Goal: Transaction & Acquisition: Purchase product/service

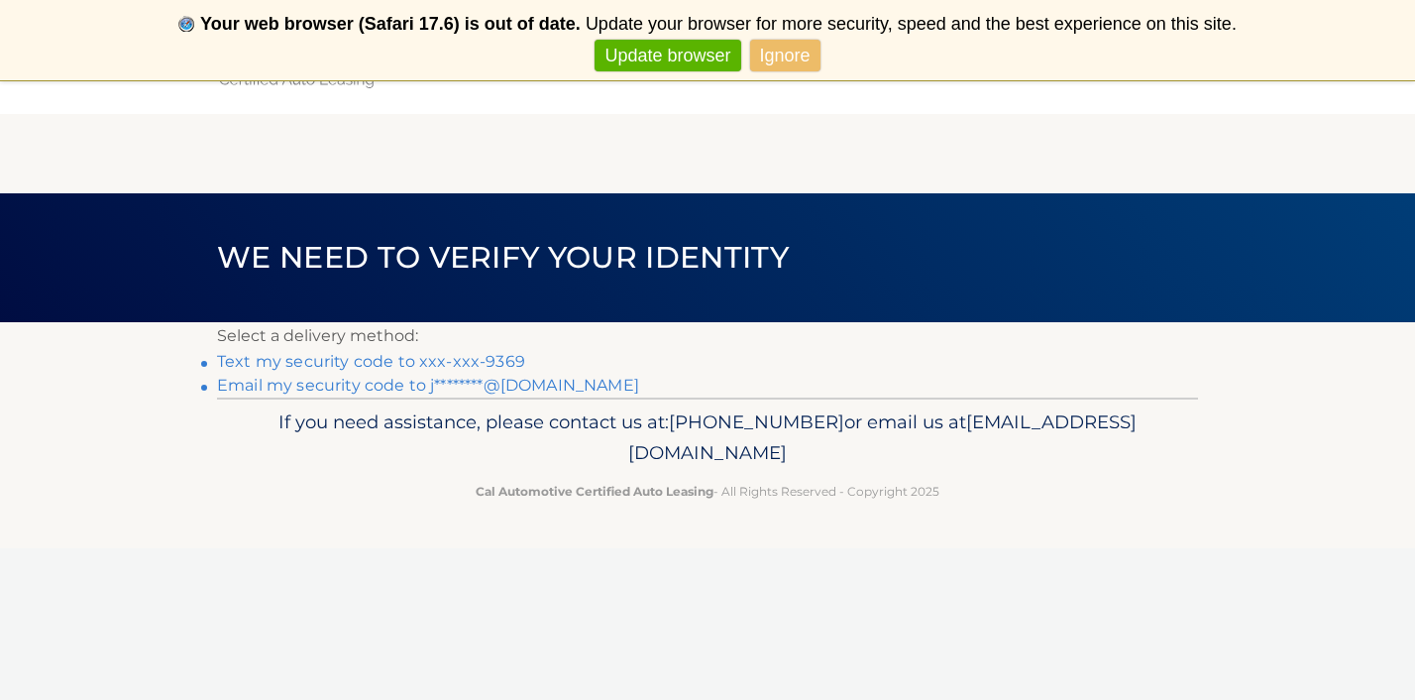
click at [425, 364] on link "Text my security code to xxx-xxx-9369" at bounding box center [371, 361] width 308 height 19
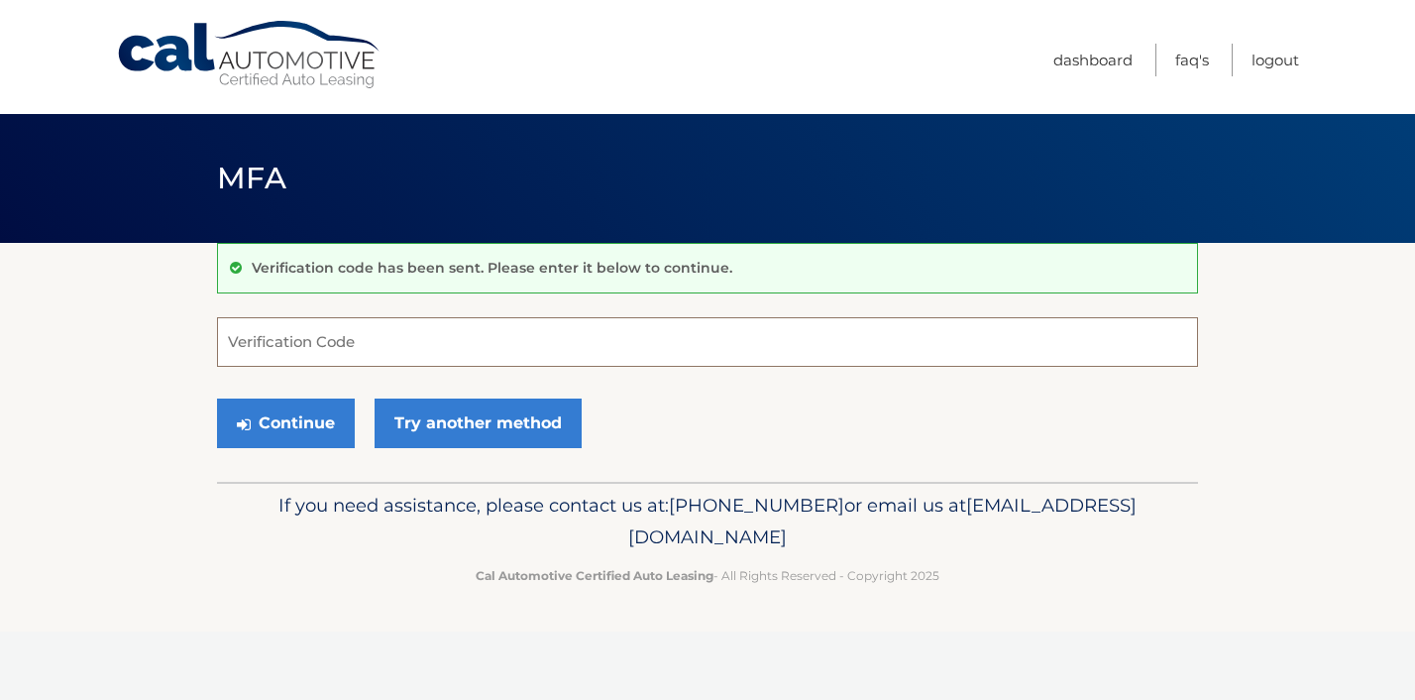
click at [304, 348] on input "Verification Code" at bounding box center [707, 342] width 981 height 50
type input "890813"
click at [281, 423] on button "Continue" at bounding box center [286, 423] width 138 height 50
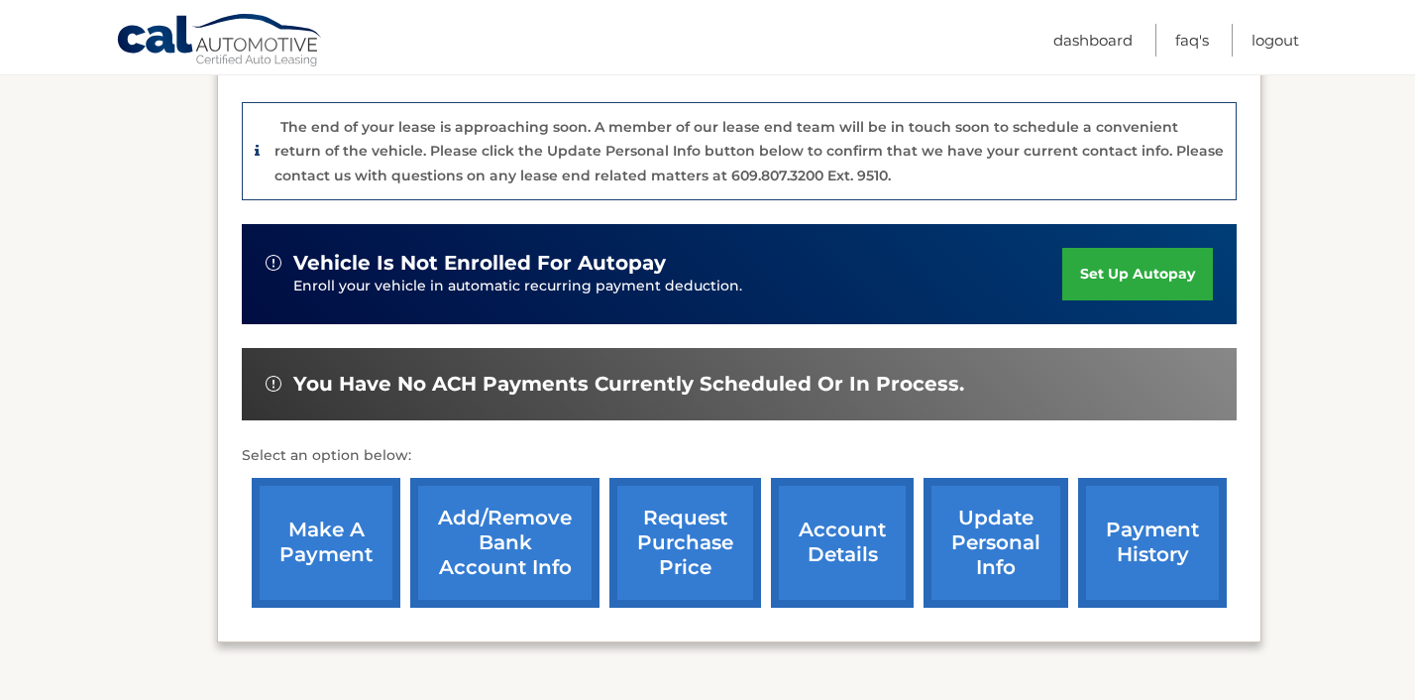
scroll to position [475, 0]
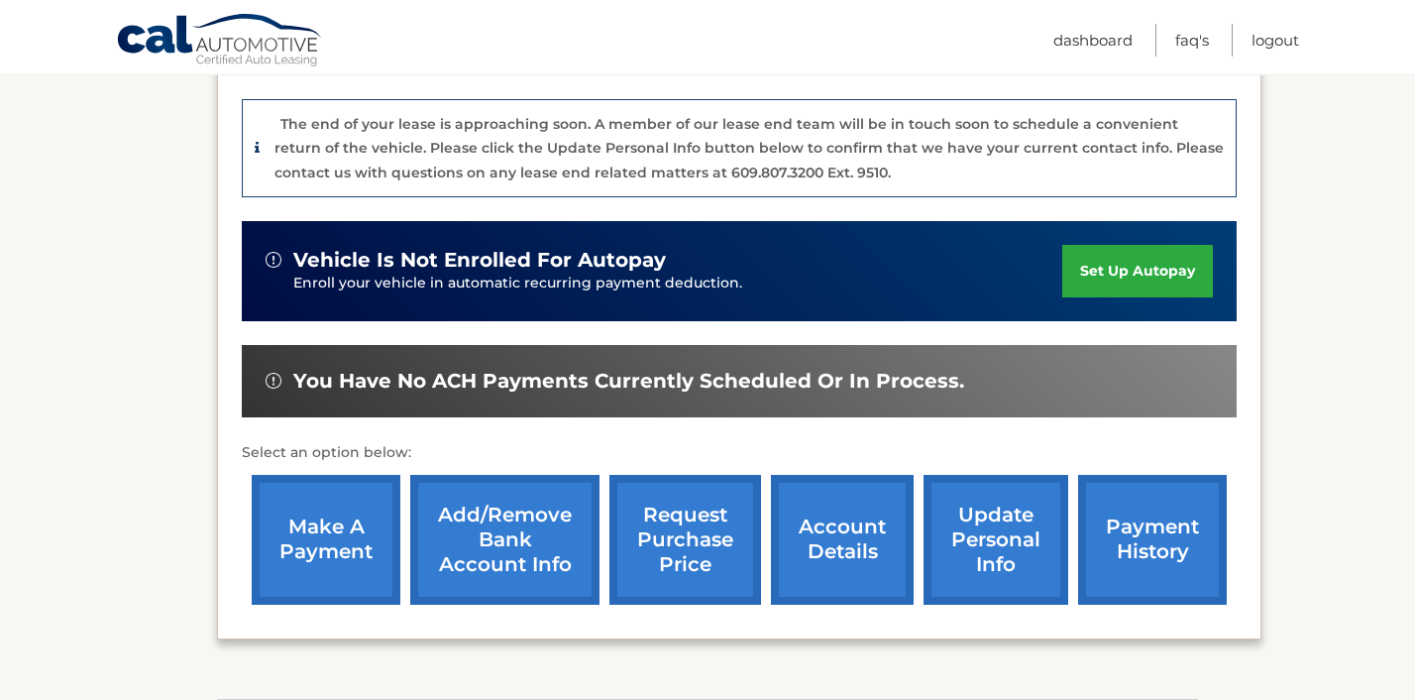
click at [297, 527] on link "make a payment" at bounding box center [326, 540] width 149 height 130
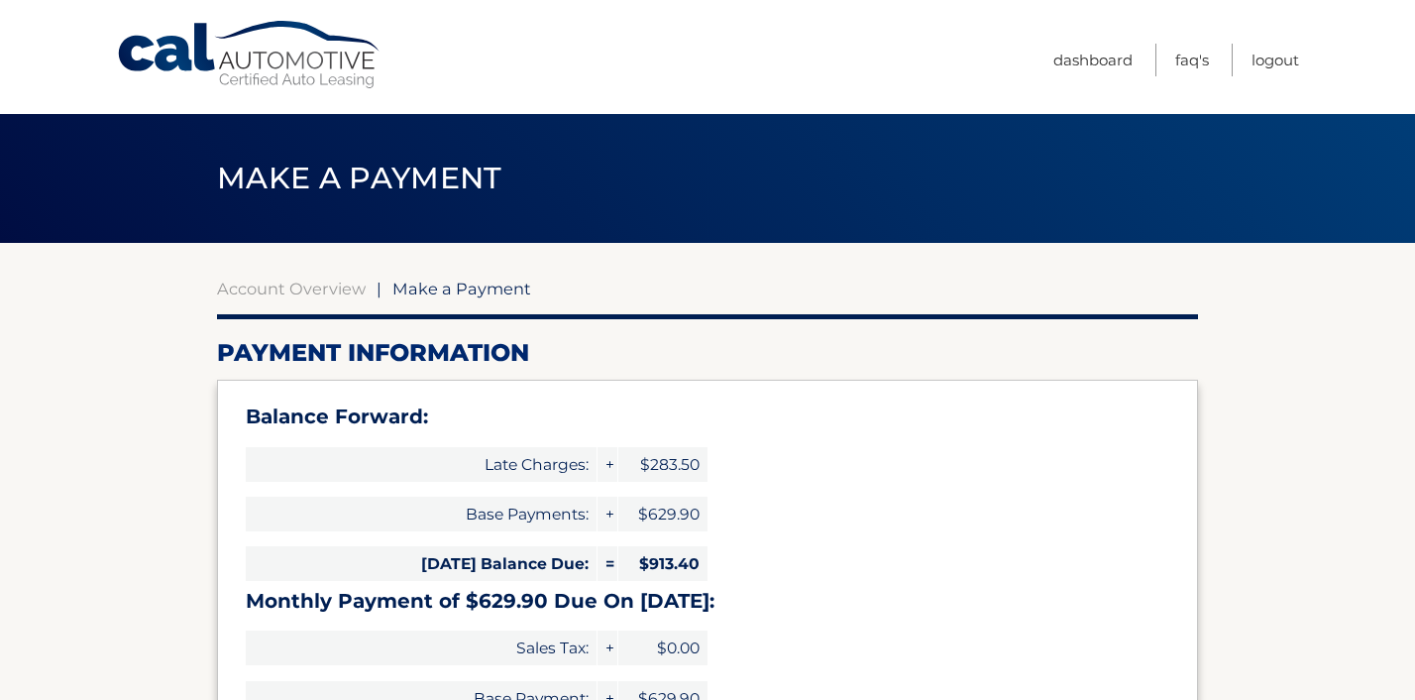
select select "ZWY5MjA4ZTYtYWUxOC00MmY1LWE1NzItZTg0M2FjMDkzNTVm"
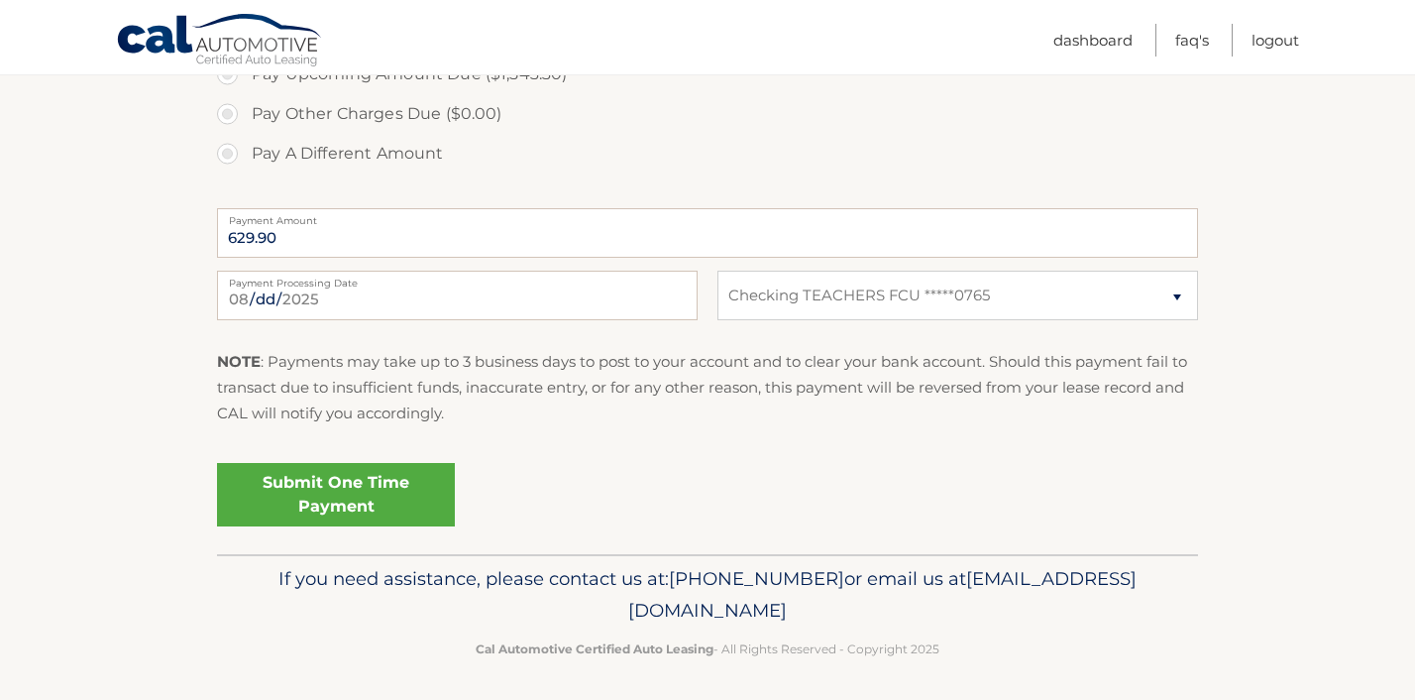
scroll to position [844, 0]
click at [352, 498] on link "Submit One Time Payment" at bounding box center [336, 495] width 238 height 63
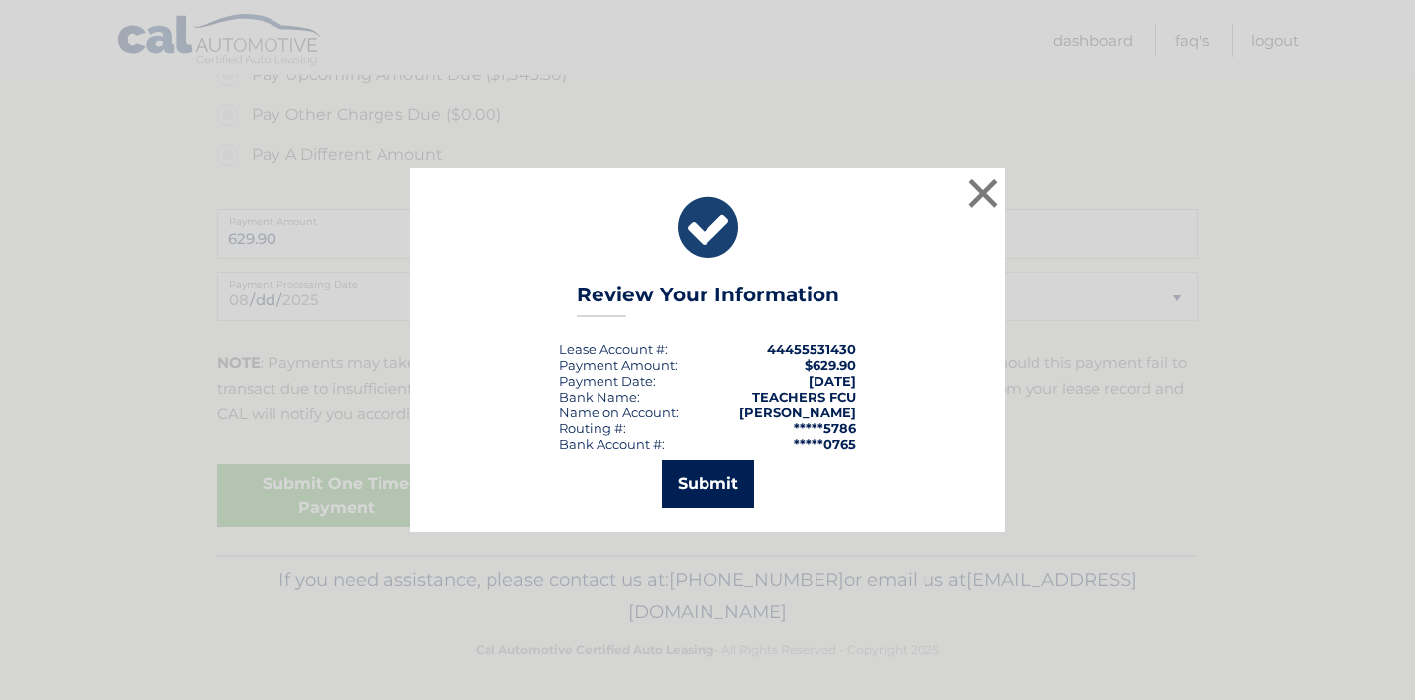
click at [708, 478] on button "Submit" at bounding box center [708, 484] width 92 height 48
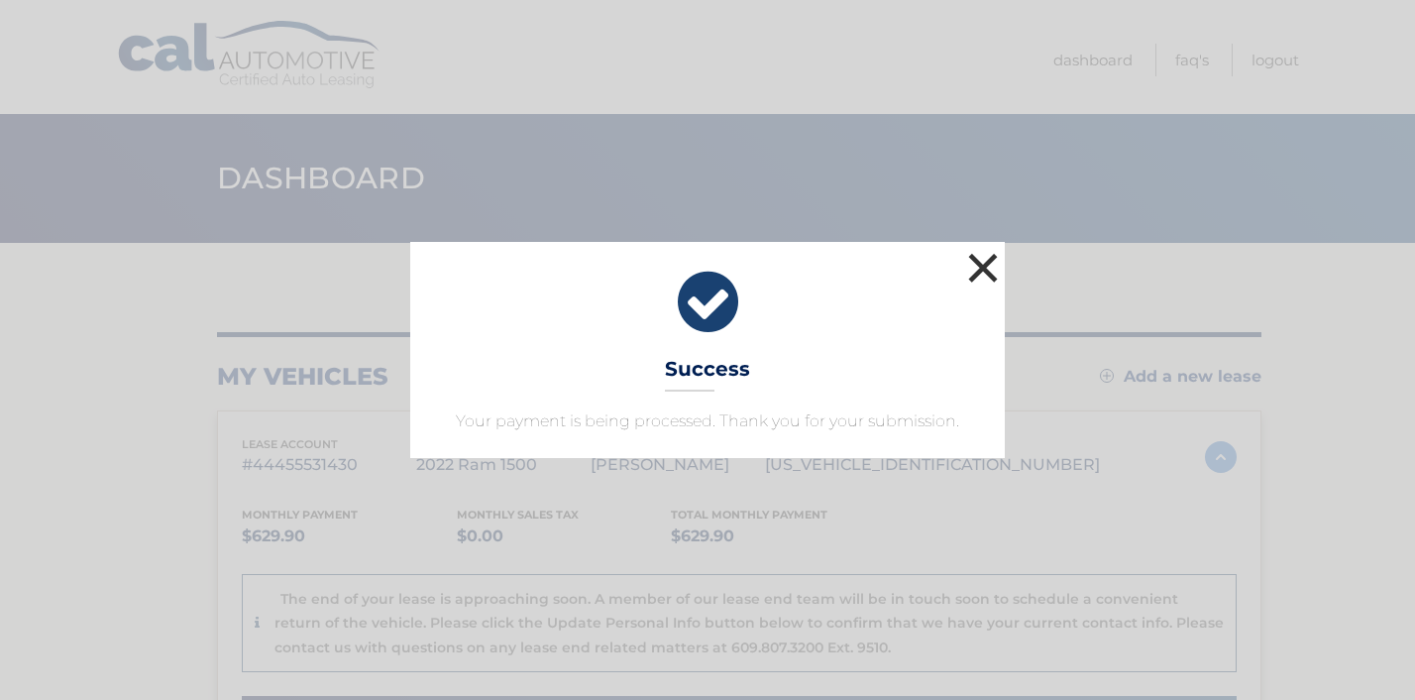
click at [986, 271] on button "×" at bounding box center [983, 268] width 40 height 40
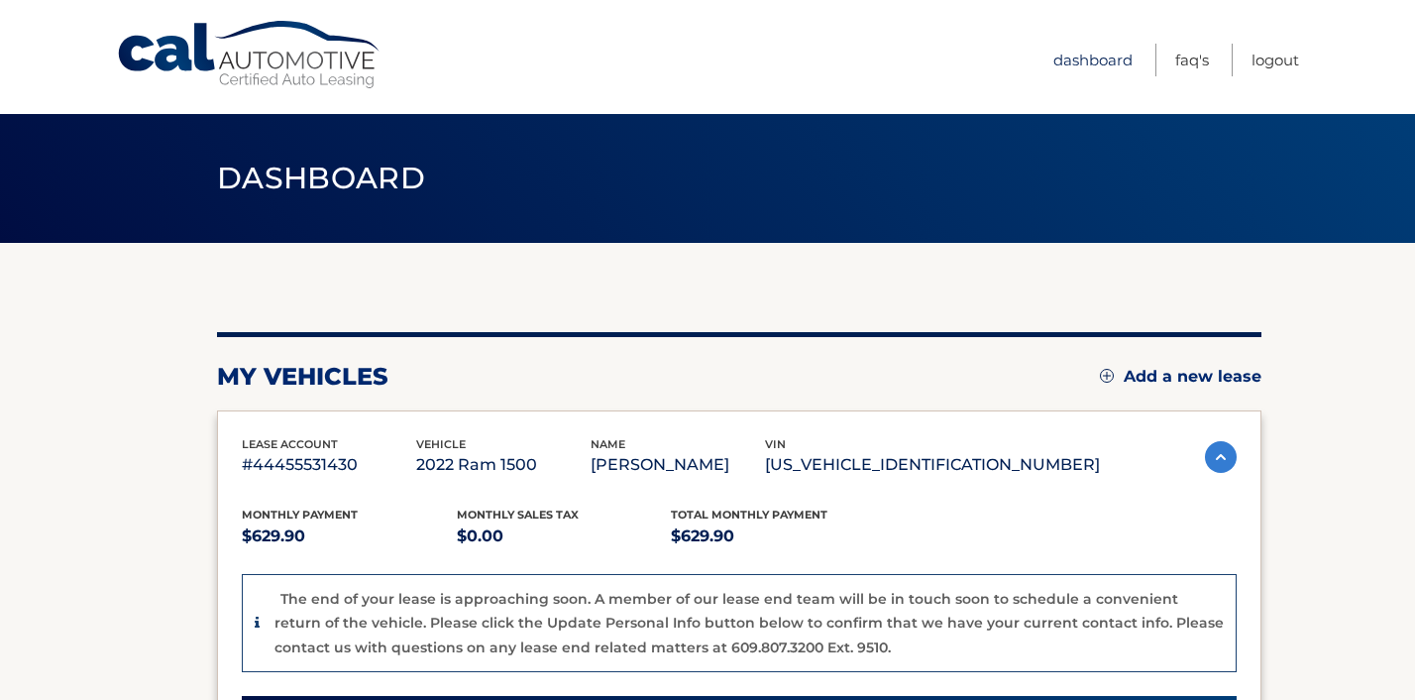
click at [1092, 57] on link "Dashboard" at bounding box center [1092, 60] width 79 height 33
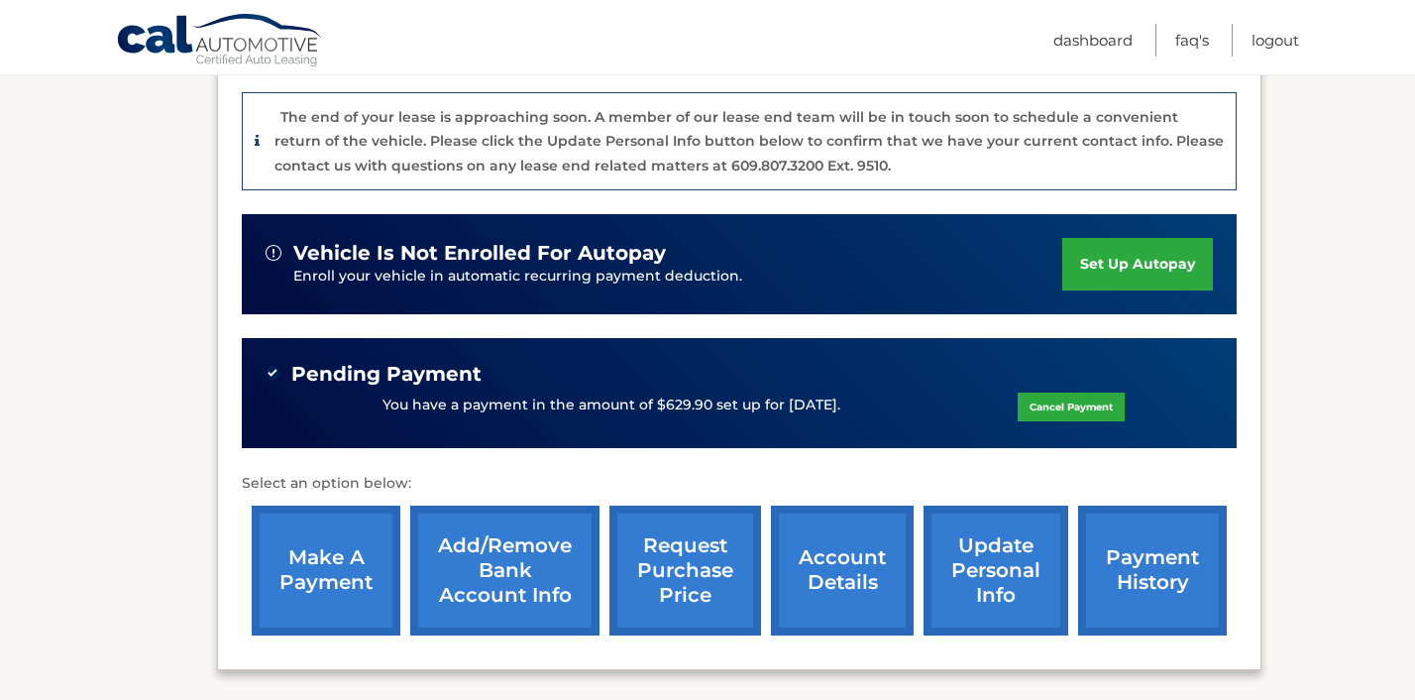
scroll to position [506, 0]
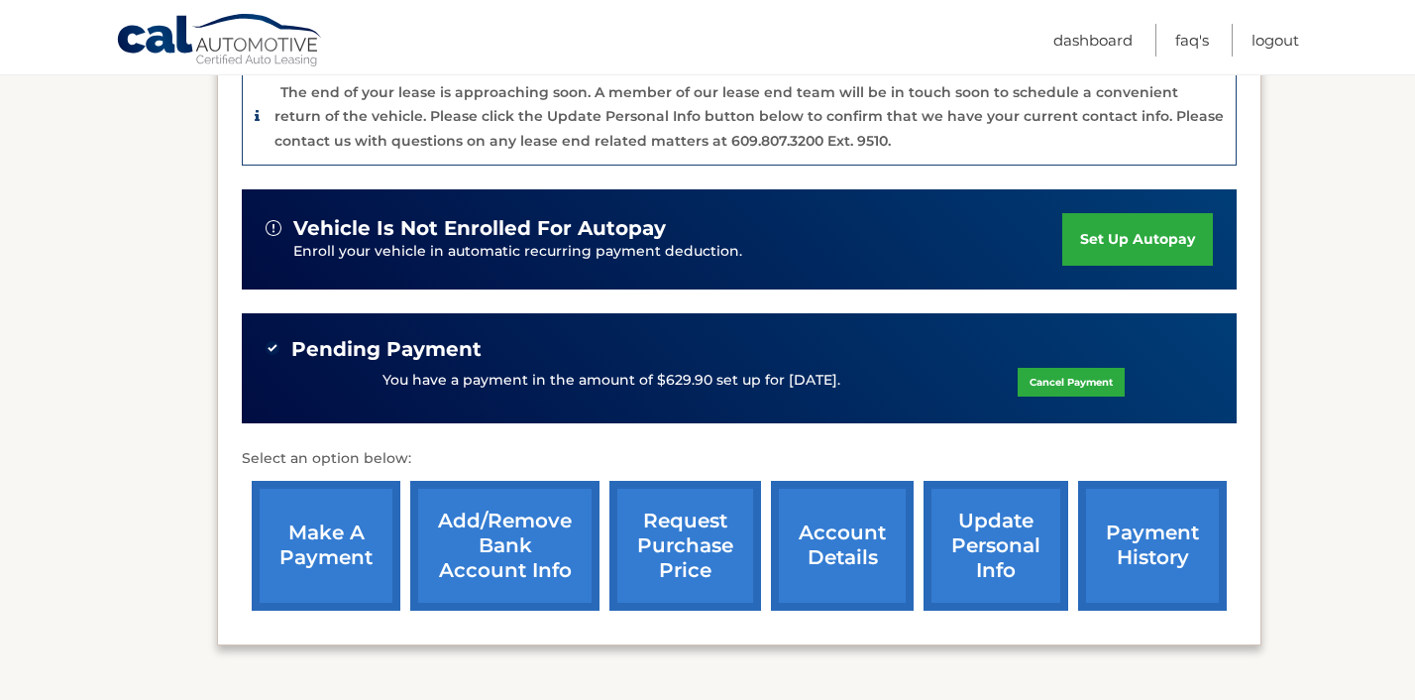
click at [841, 538] on link "account details" at bounding box center [842, 546] width 143 height 130
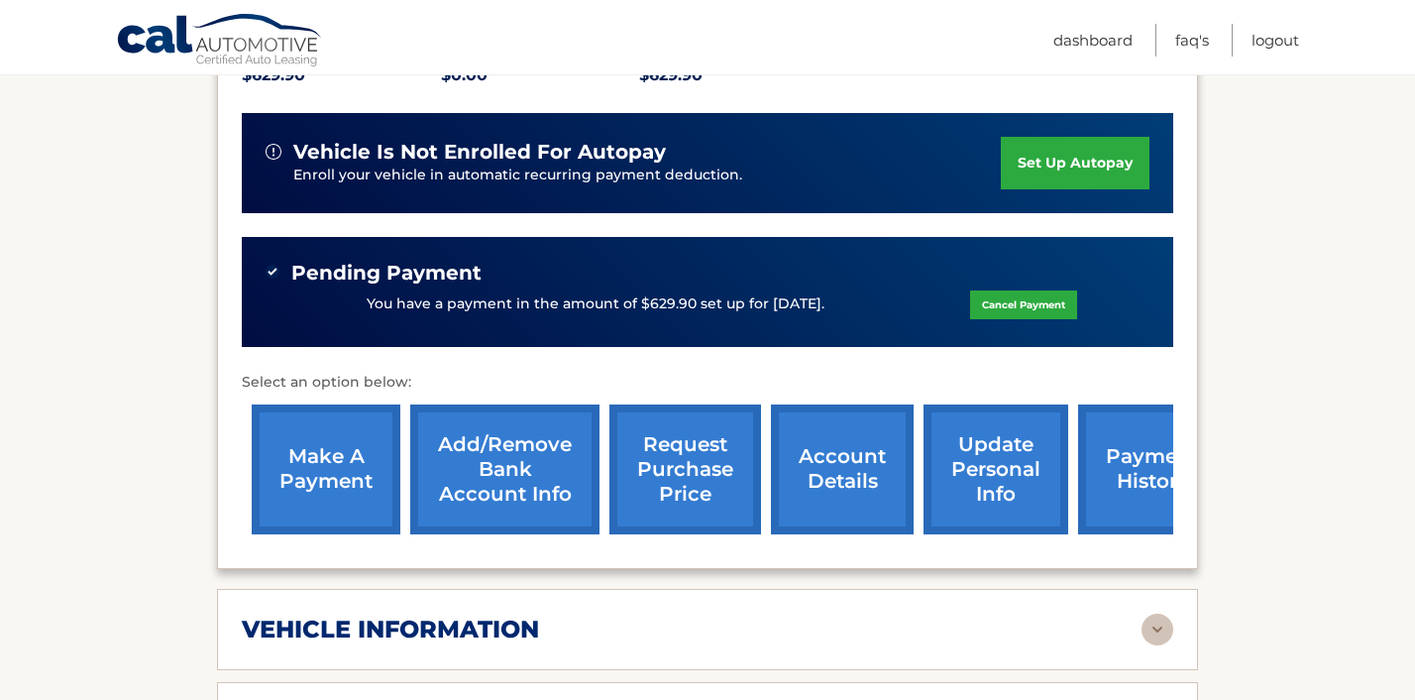
scroll to position [489, 0]
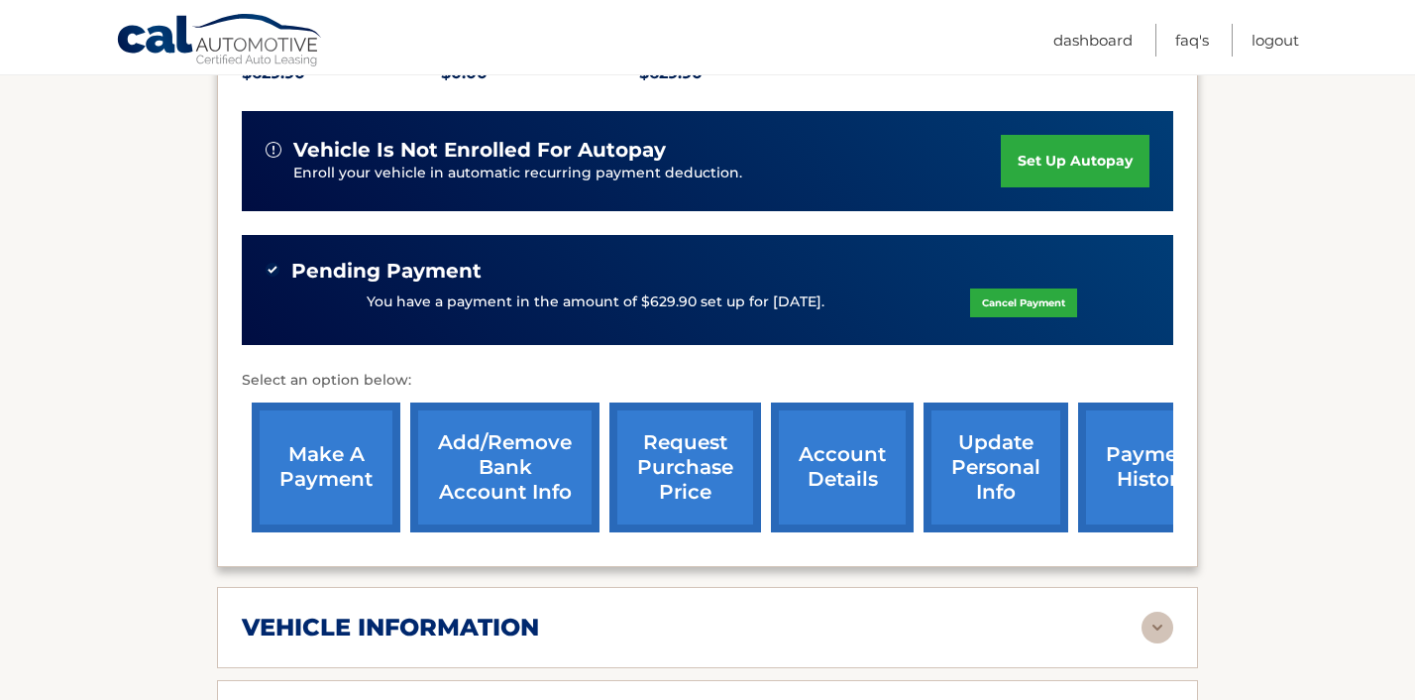
click at [1122, 466] on link "payment history" at bounding box center [1152, 467] width 149 height 130
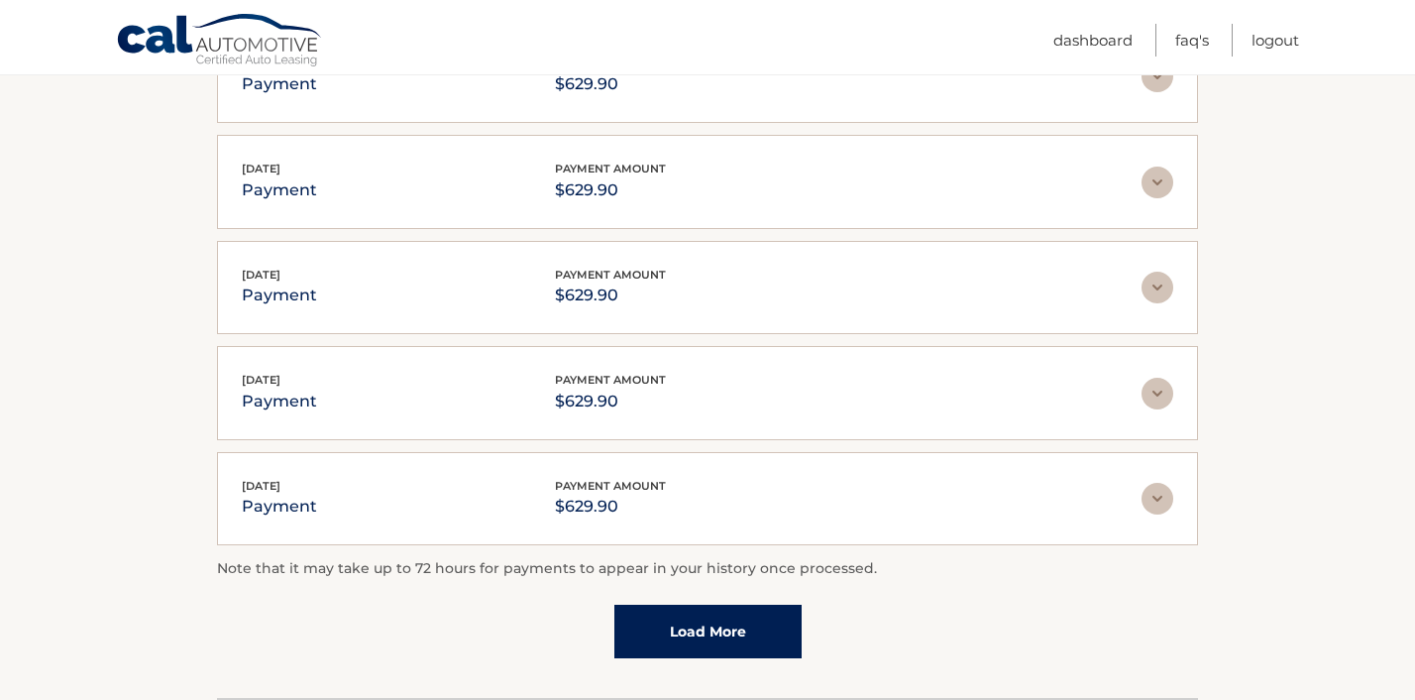
scroll to position [463, 0]
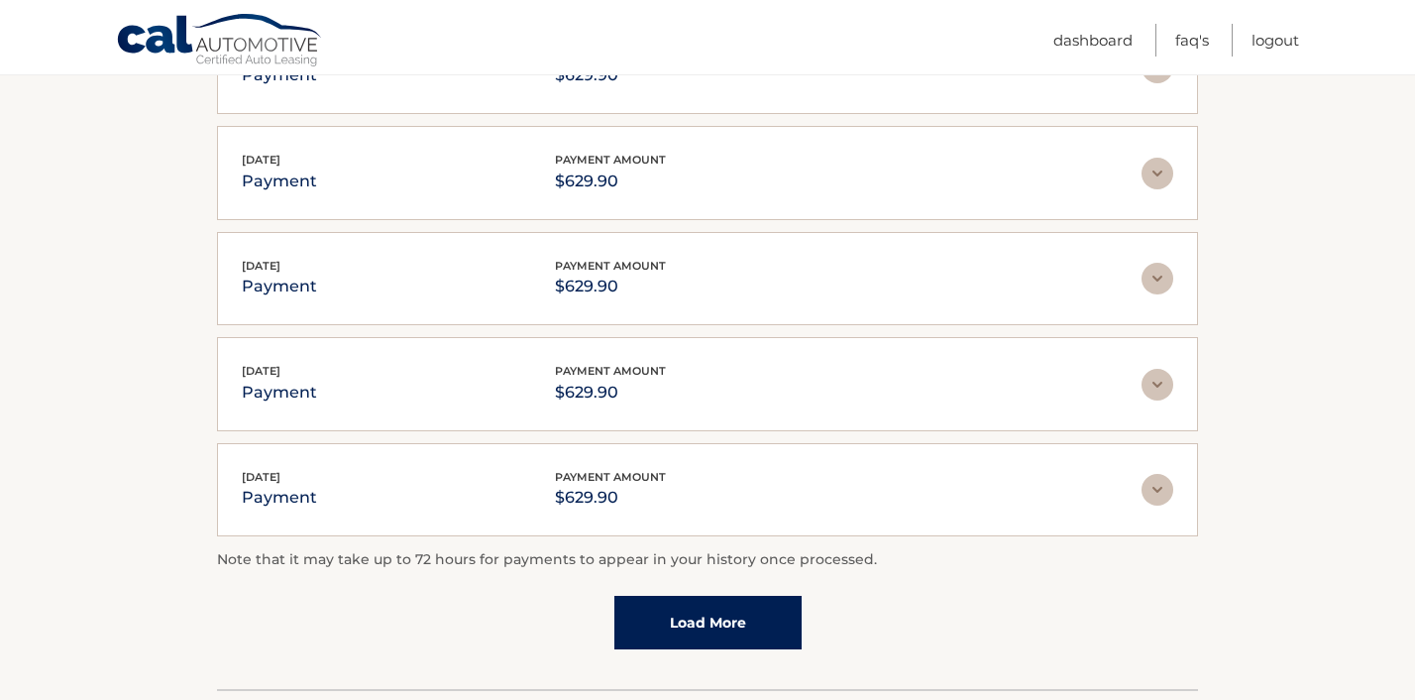
click at [677, 617] on link "Load More" at bounding box center [707, 623] width 187 height 54
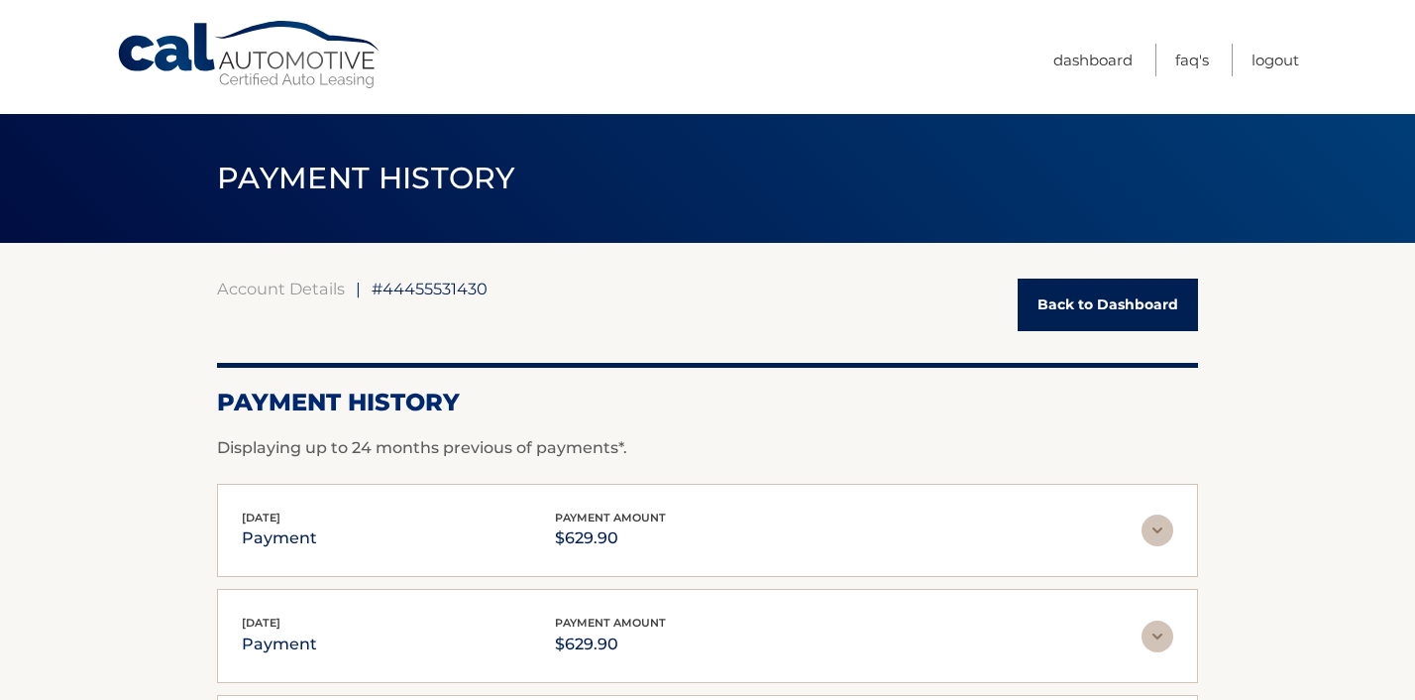
scroll to position [0, 0]
click at [1106, 303] on link "Back to Dashboard" at bounding box center [1108, 304] width 180 height 53
click at [1285, 65] on link "Logout" at bounding box center [1276, 60] width 48 height 33
